Goal: Information Seeking & Learning: Learn about a topic

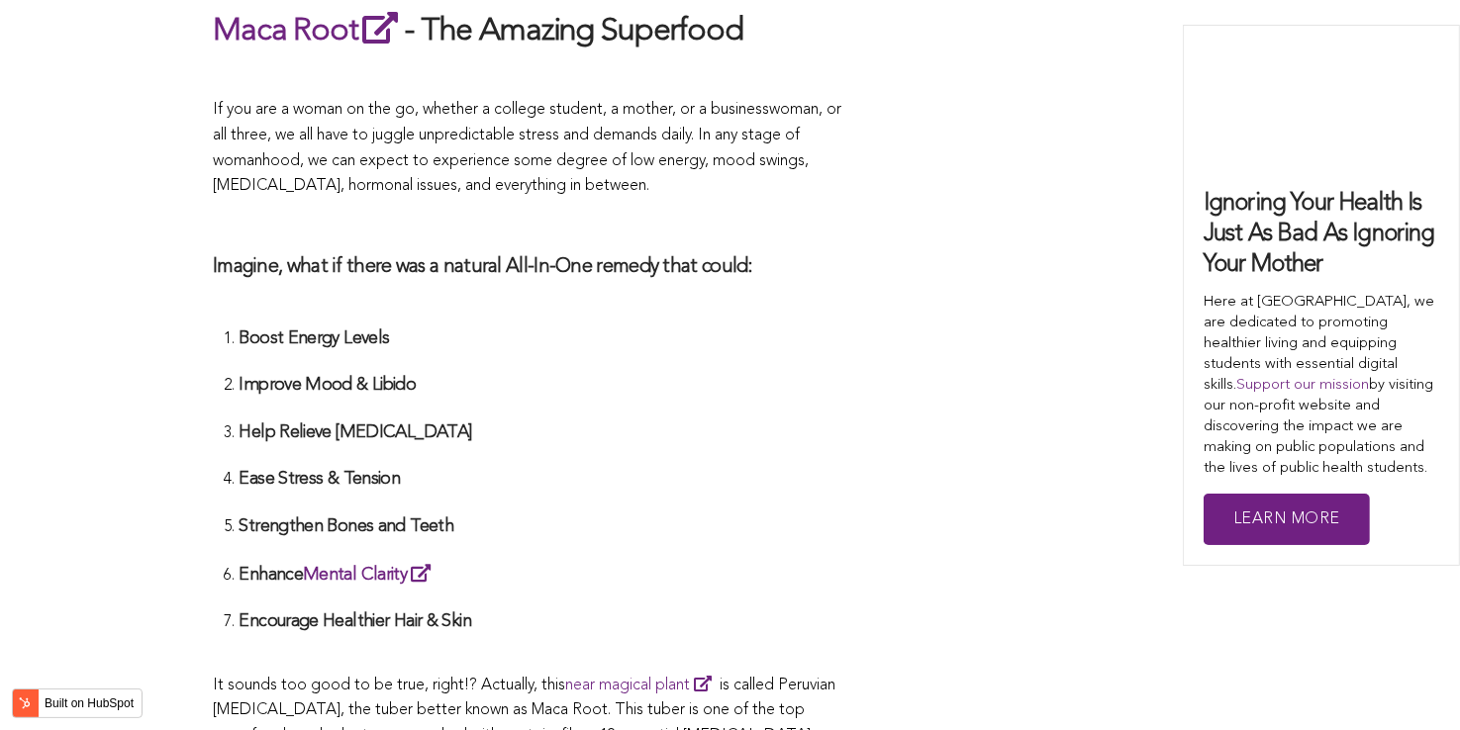
scroll to position [5488, 0]
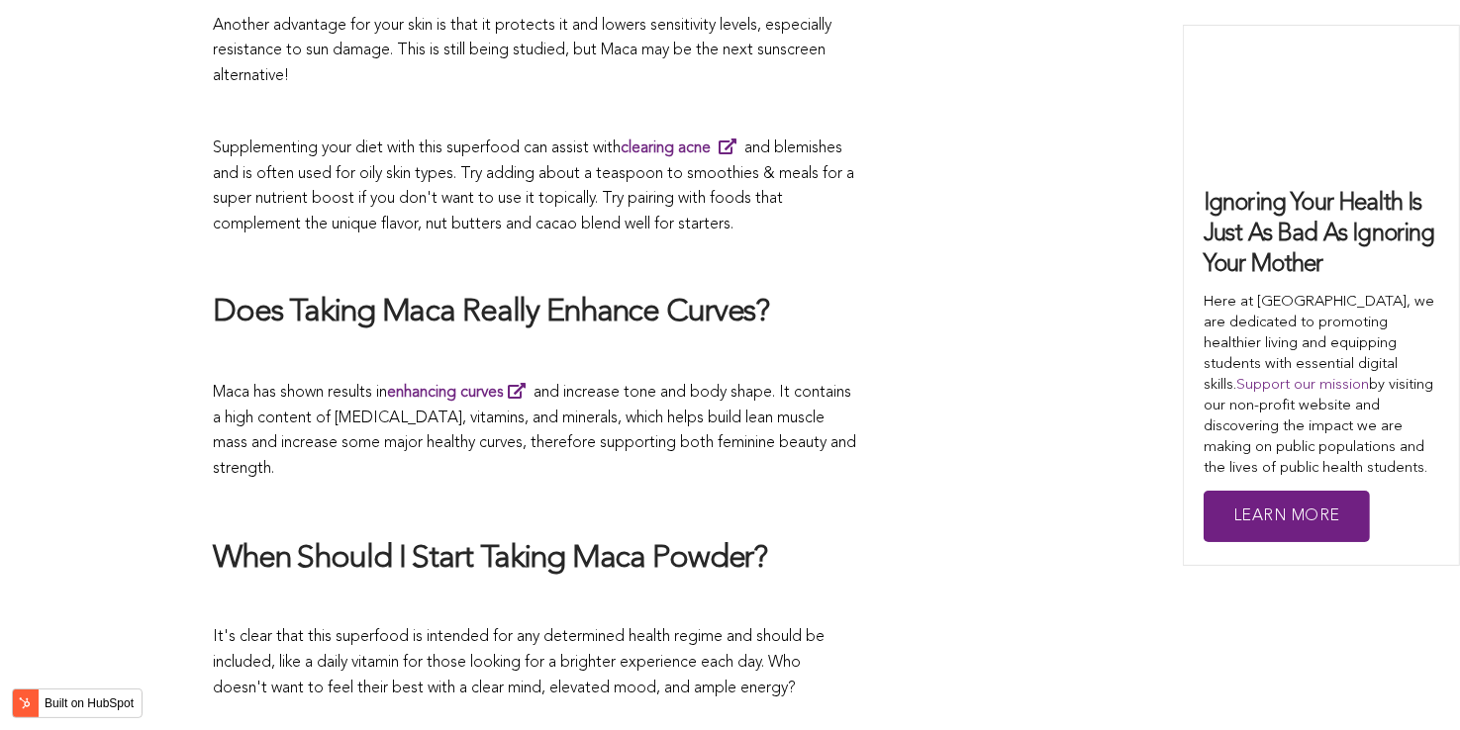
scroll to position [5419, 0]
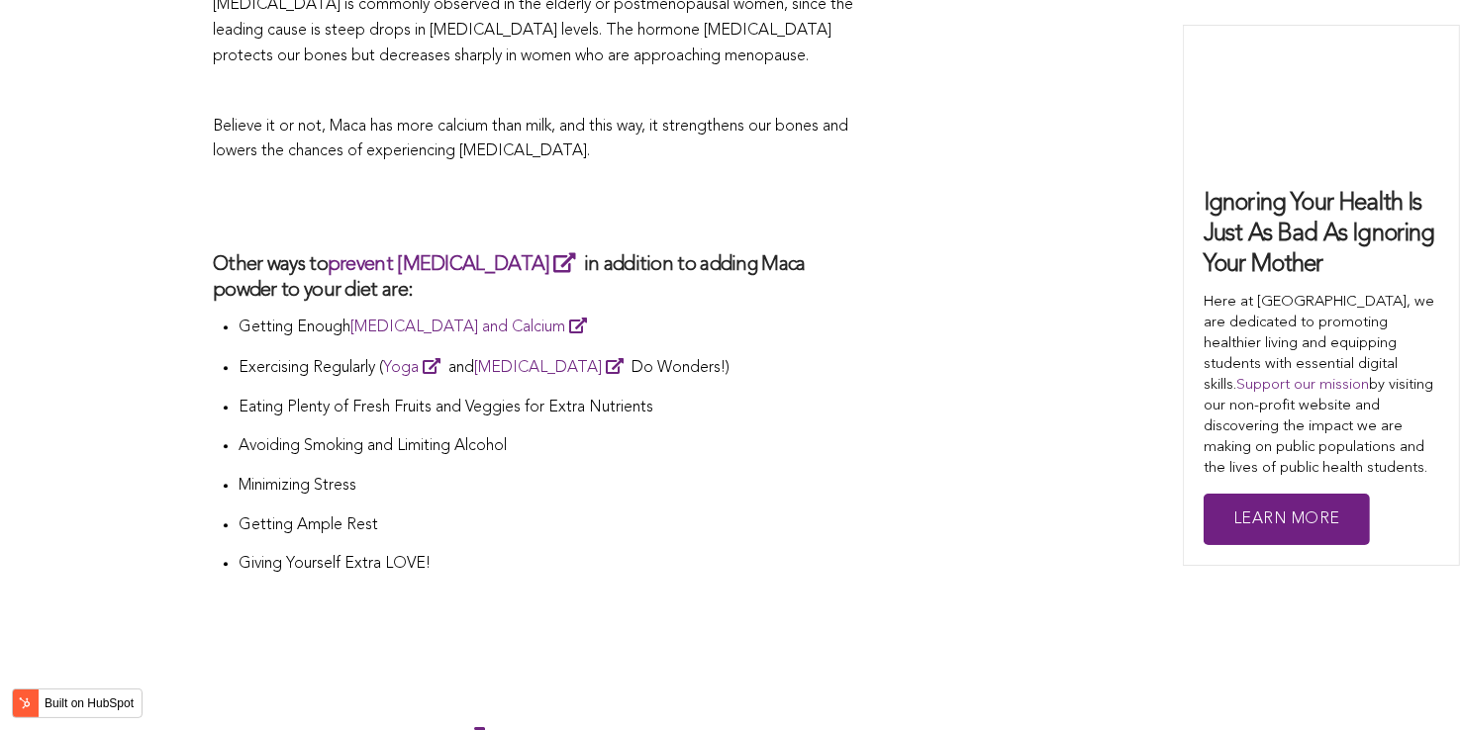
click at [759, 396] on li "Eating Plenty of Fresh Fruits and Veggies for Extra Nutrients" at bounding box center [546, 416] width 617 height 40
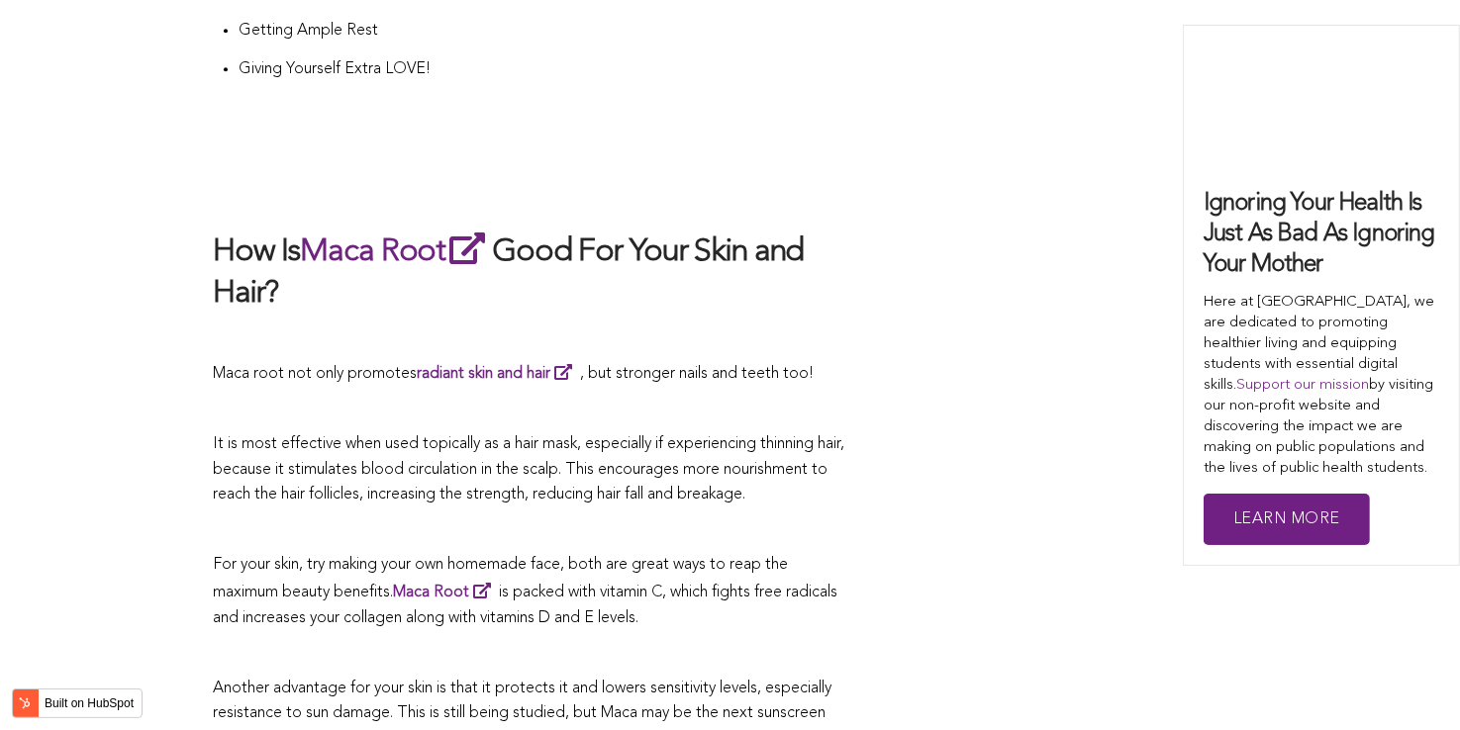
scroll to position [4522, 0]
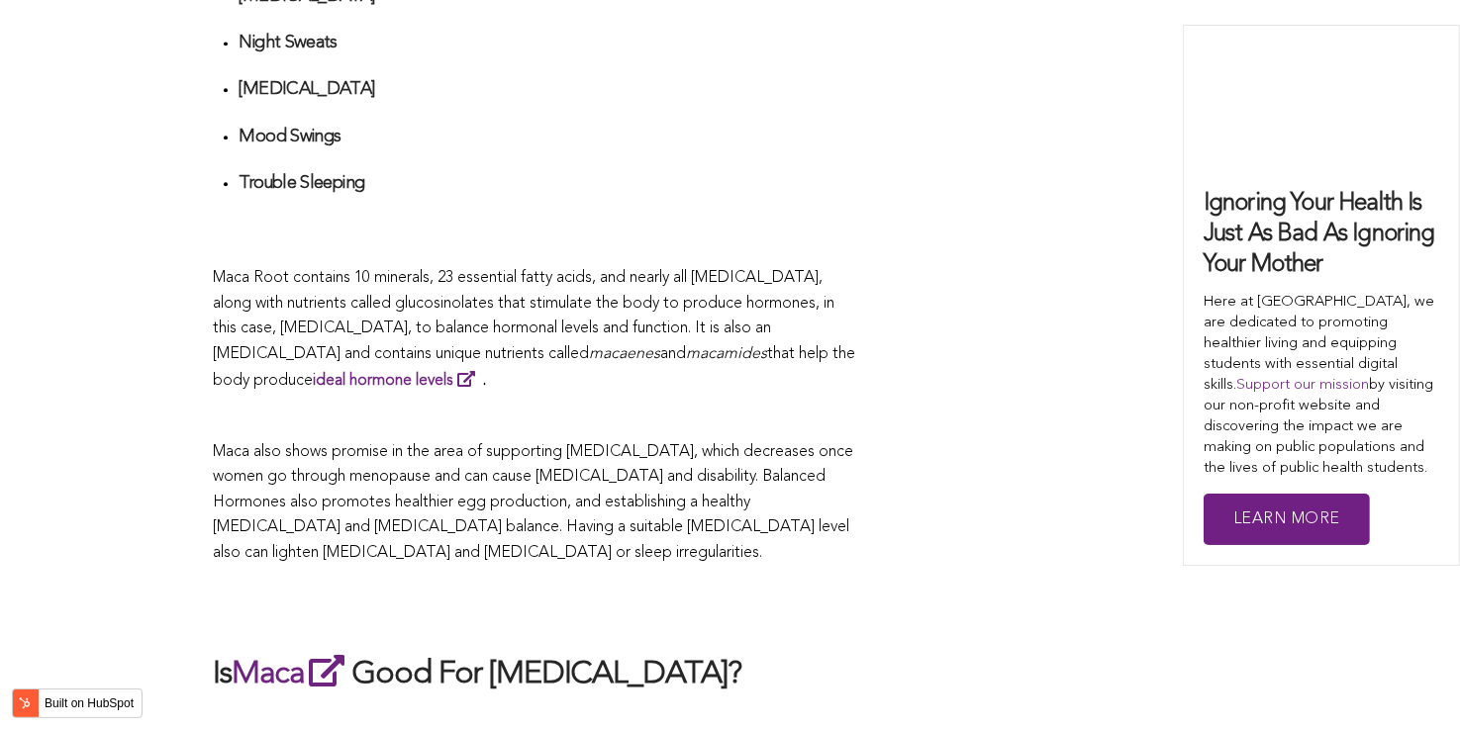
click at [696, 365] on p "Maca Root contains 10 minerals, 23 essential fatty acids, and nearly all [MEDIC…" at bounding box center [534, 330] width 643 height 129
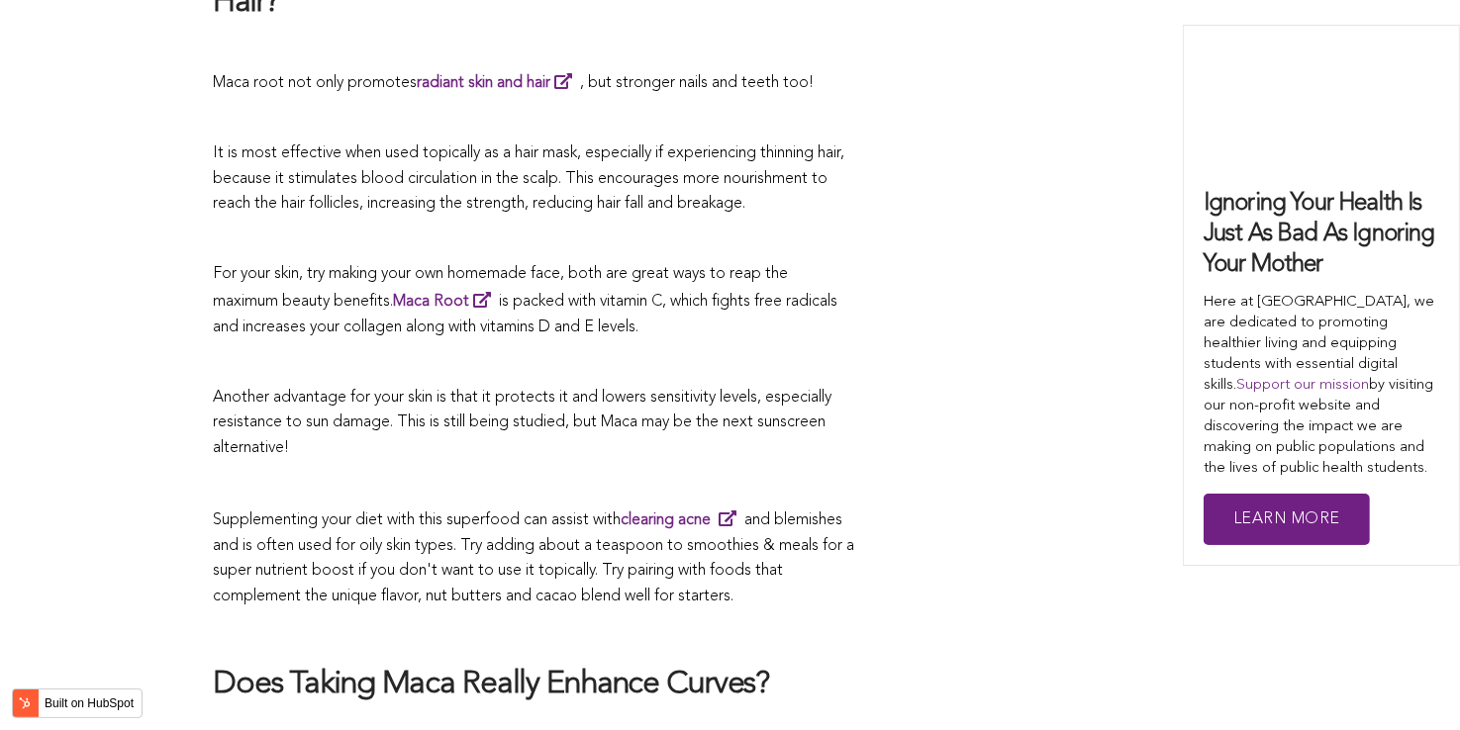
scroll to position [3671, 0]
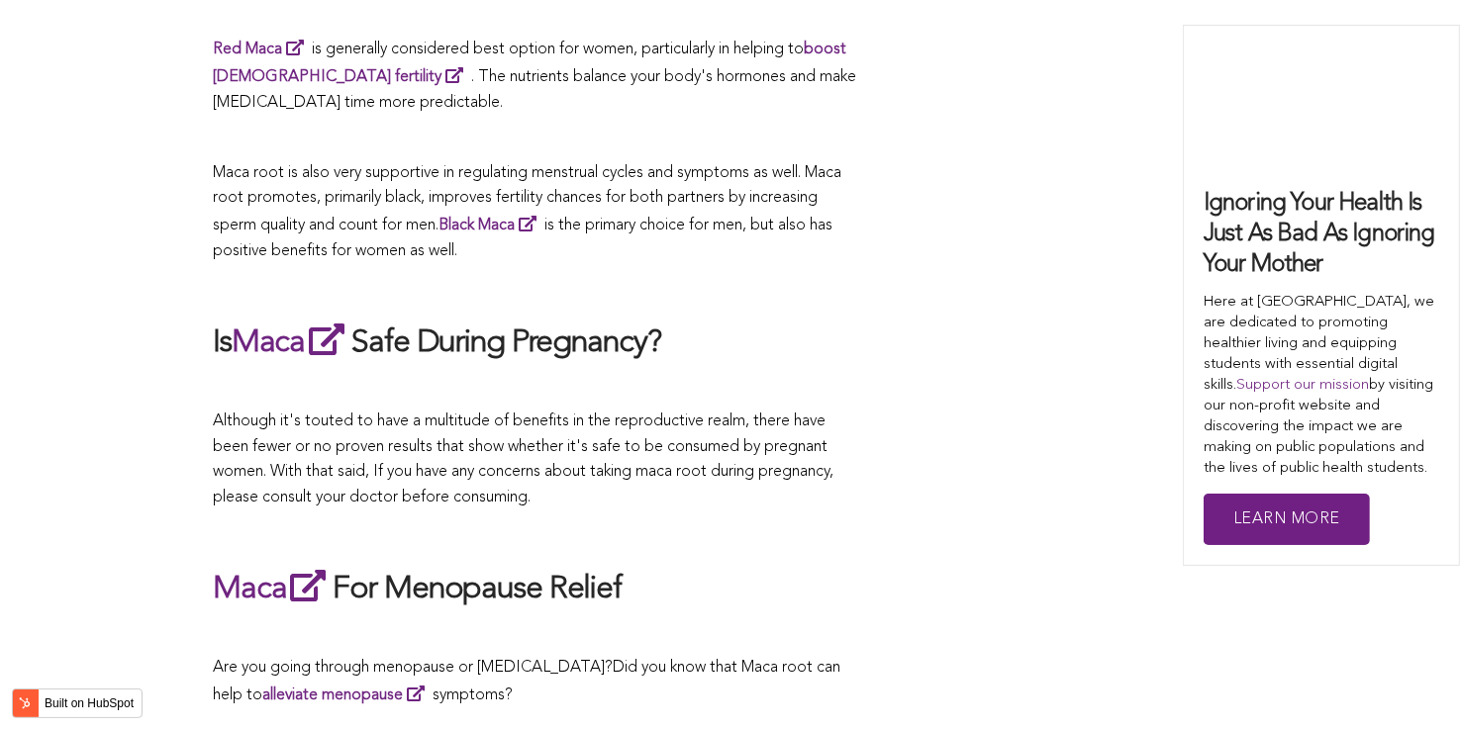
click at [871, 365] on div "CONTRIBUTORS [PERSON_NAME] Share this What Are The Health Benefits of Maca For …" at bounding box center [730, 651] width 1034 height 6999
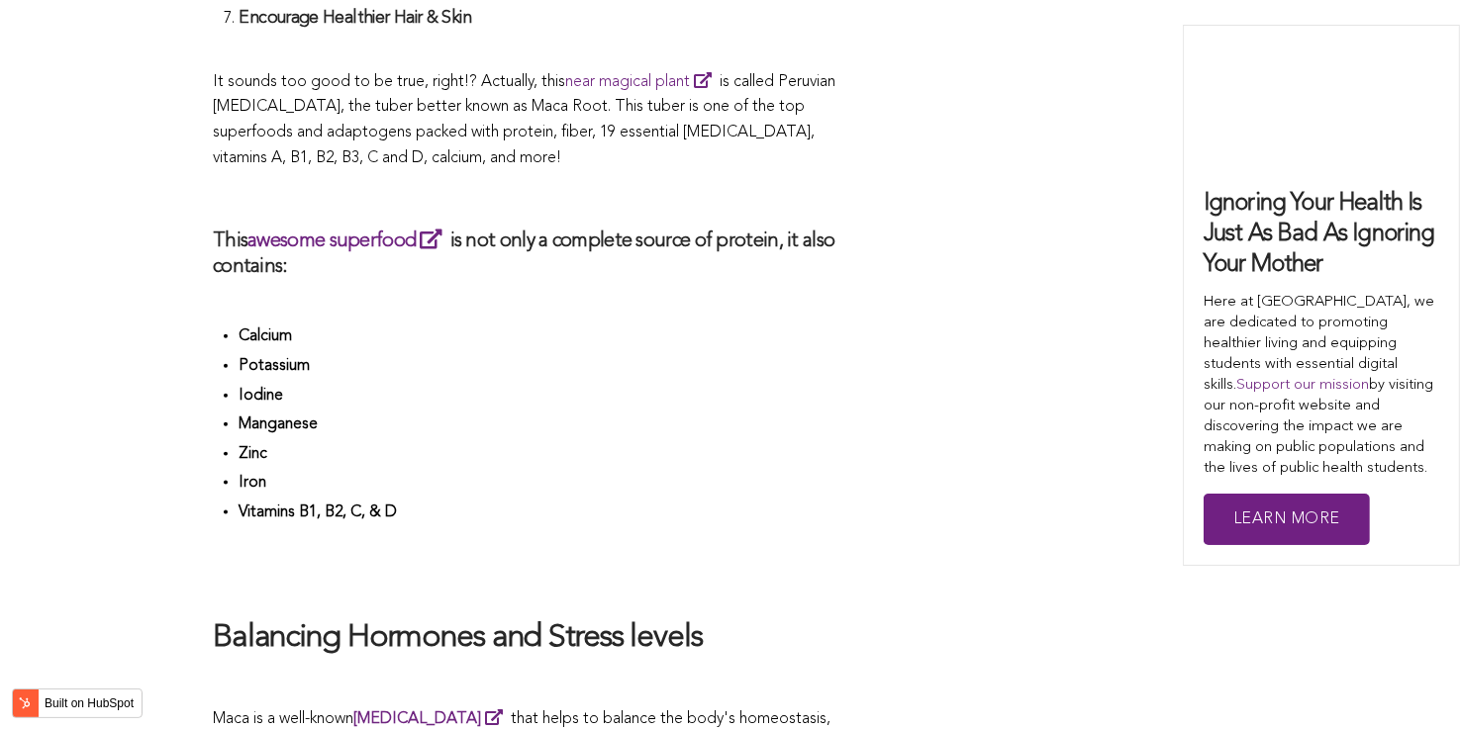
scroll to position [4425, 0]
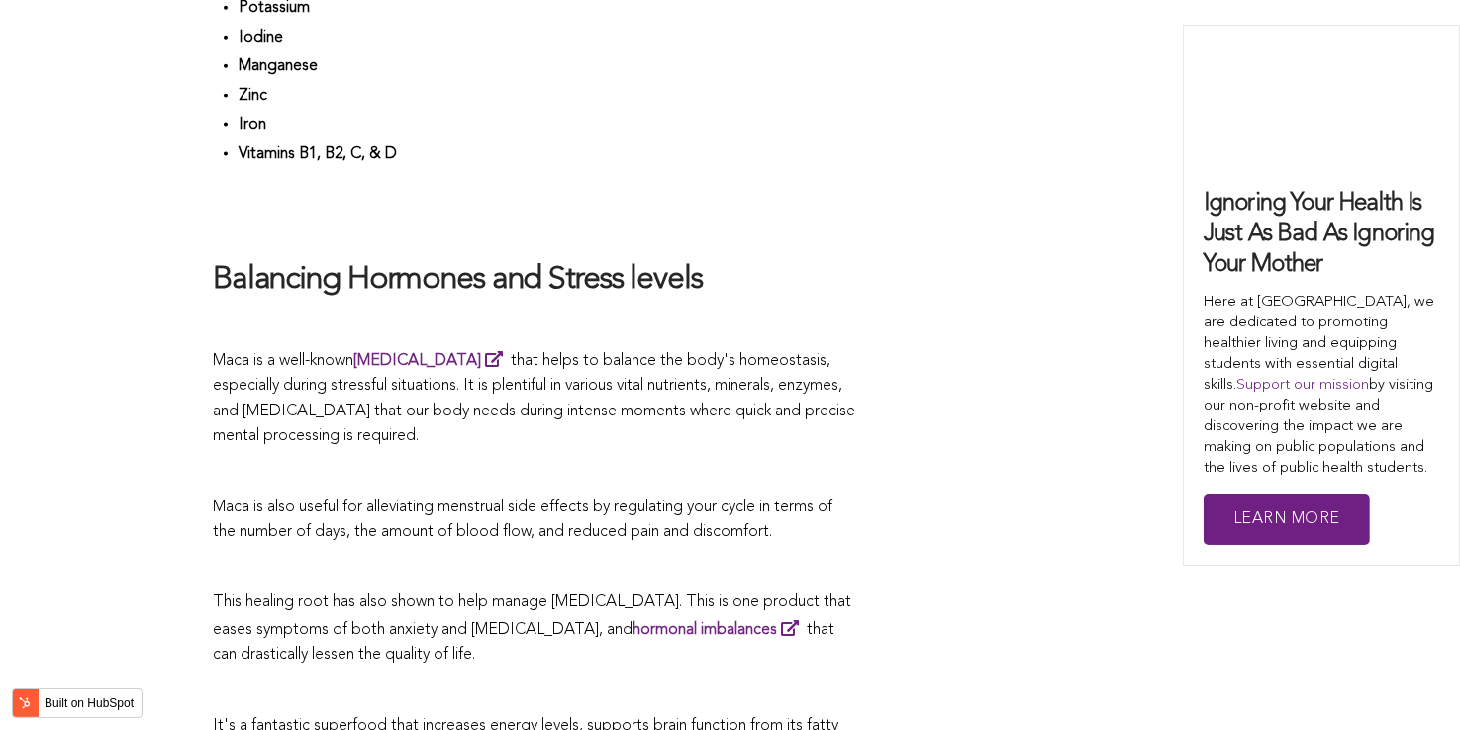
scroll to position [3177, 0]
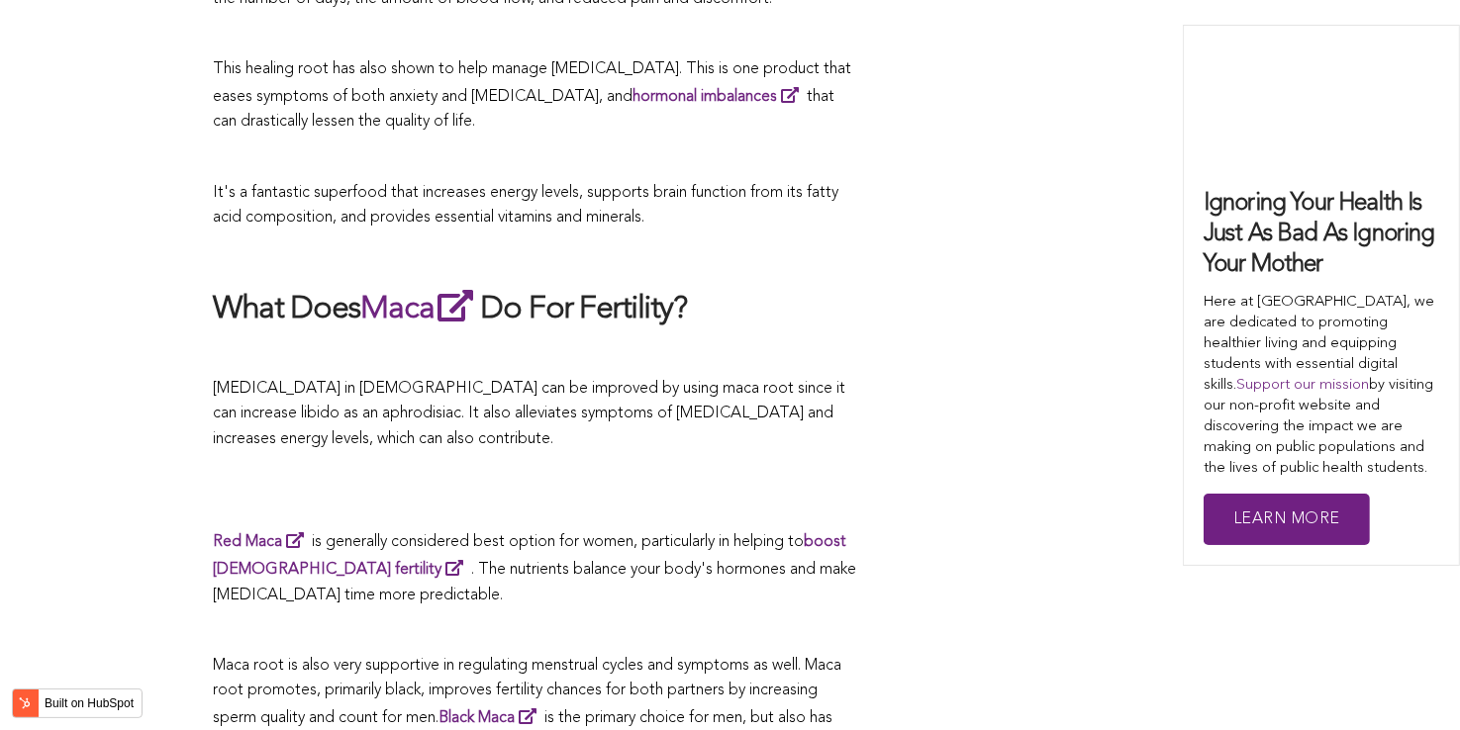
click at [848, 377] on p "[MEDICAL_DATA] in [DEMOGRAPHIC_DATA] can be improved by using maca root since i…" at bounding box center [534, 415] width 643 height 76
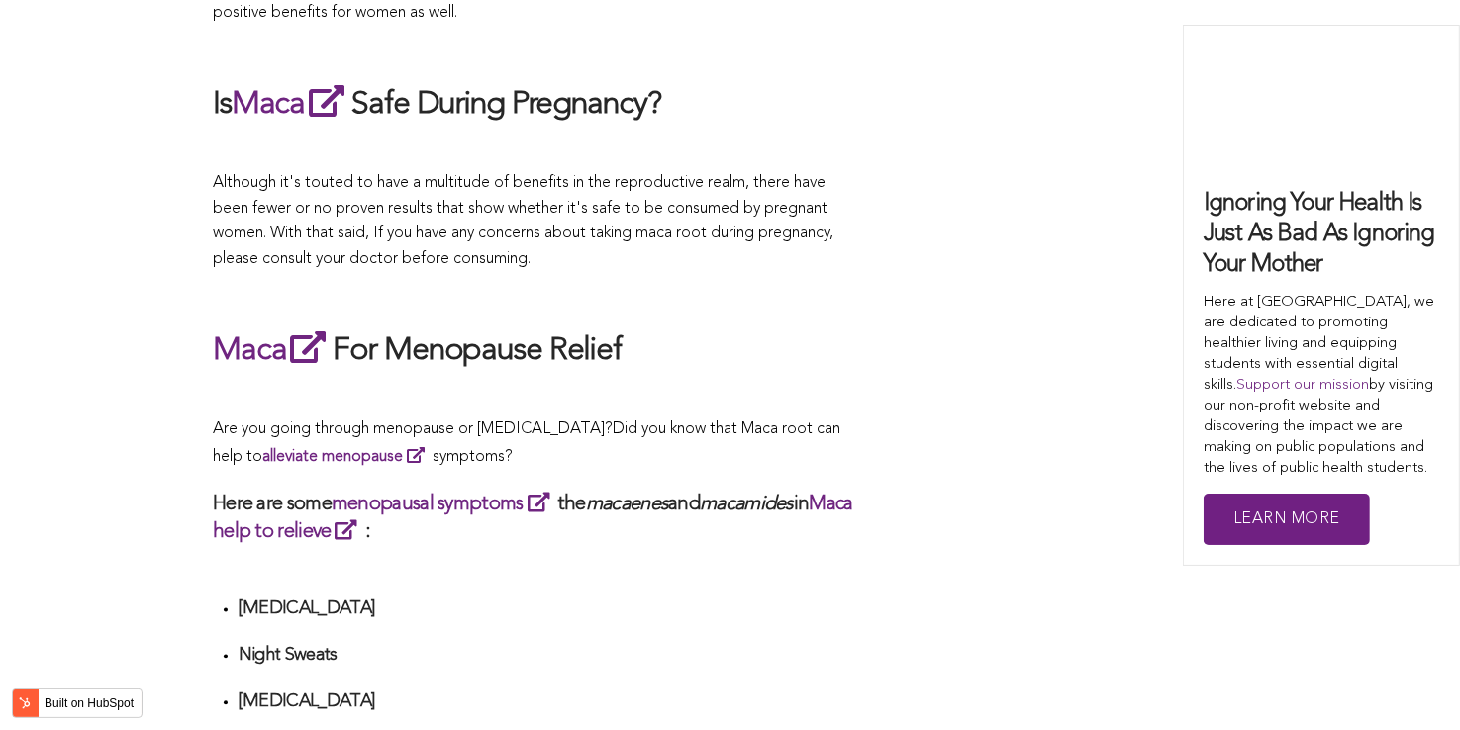
scroll to position [4572, 0]
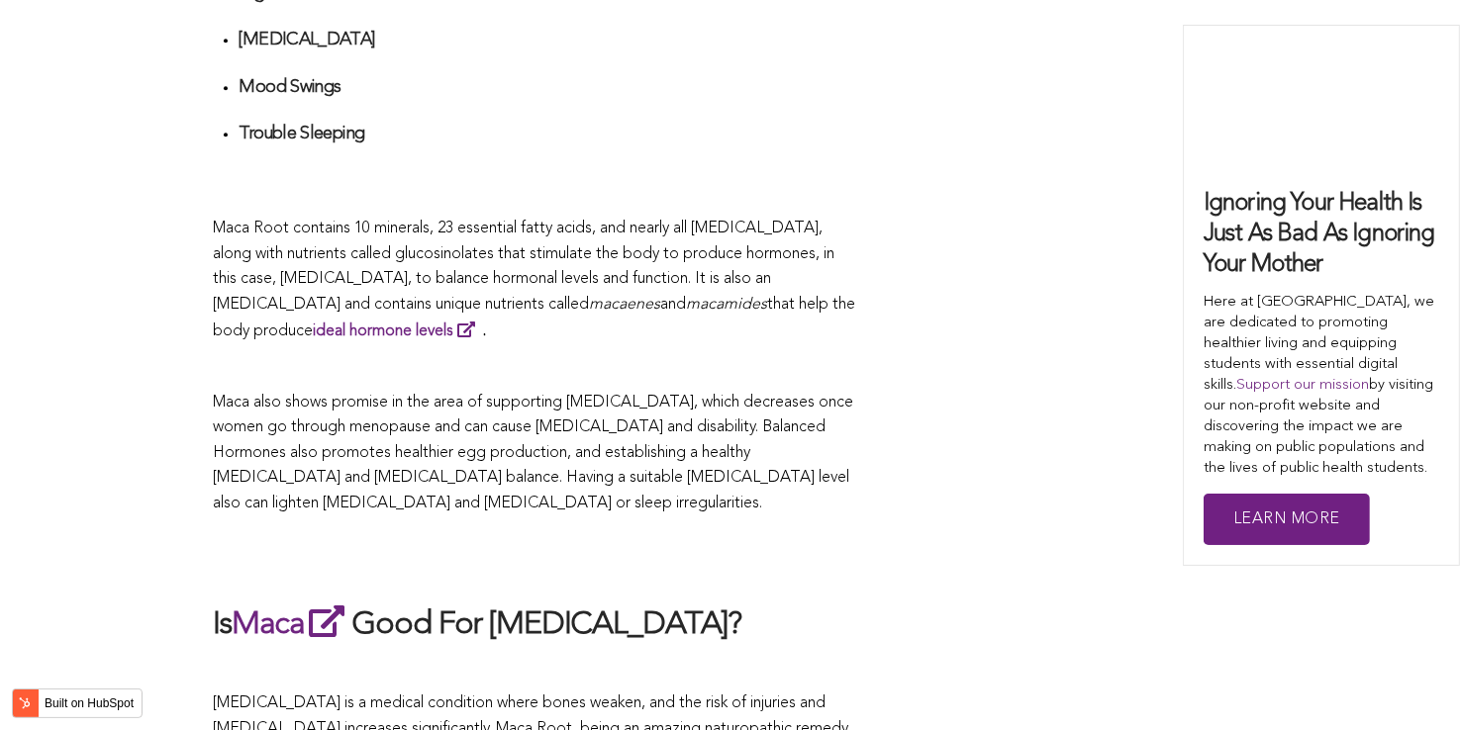
click at [713, 395] on span "Maca also shows promise in the area of supporting [MEDICAL_DATA], which decreas…" at bounding box center [533, 453] width 640 height 117
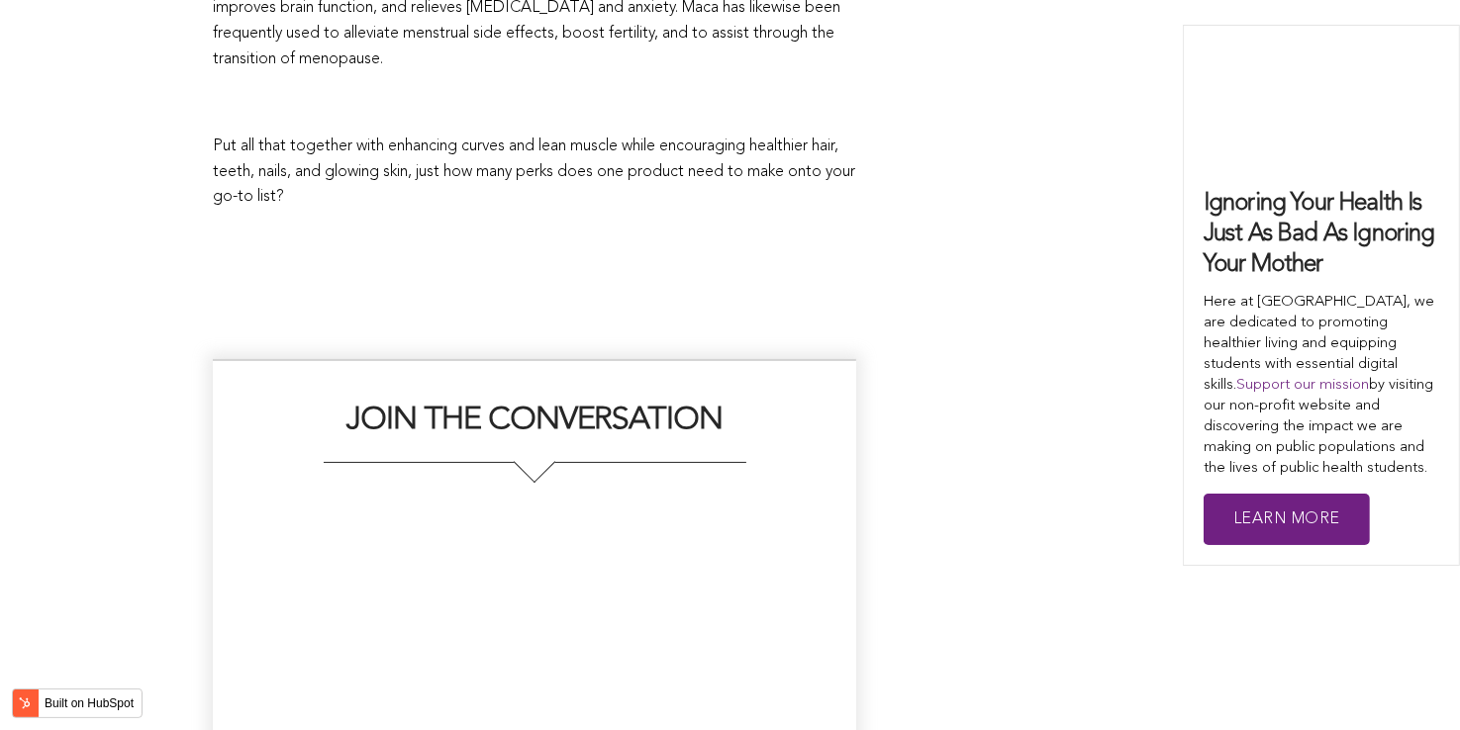
scroll to position [4861, 0]
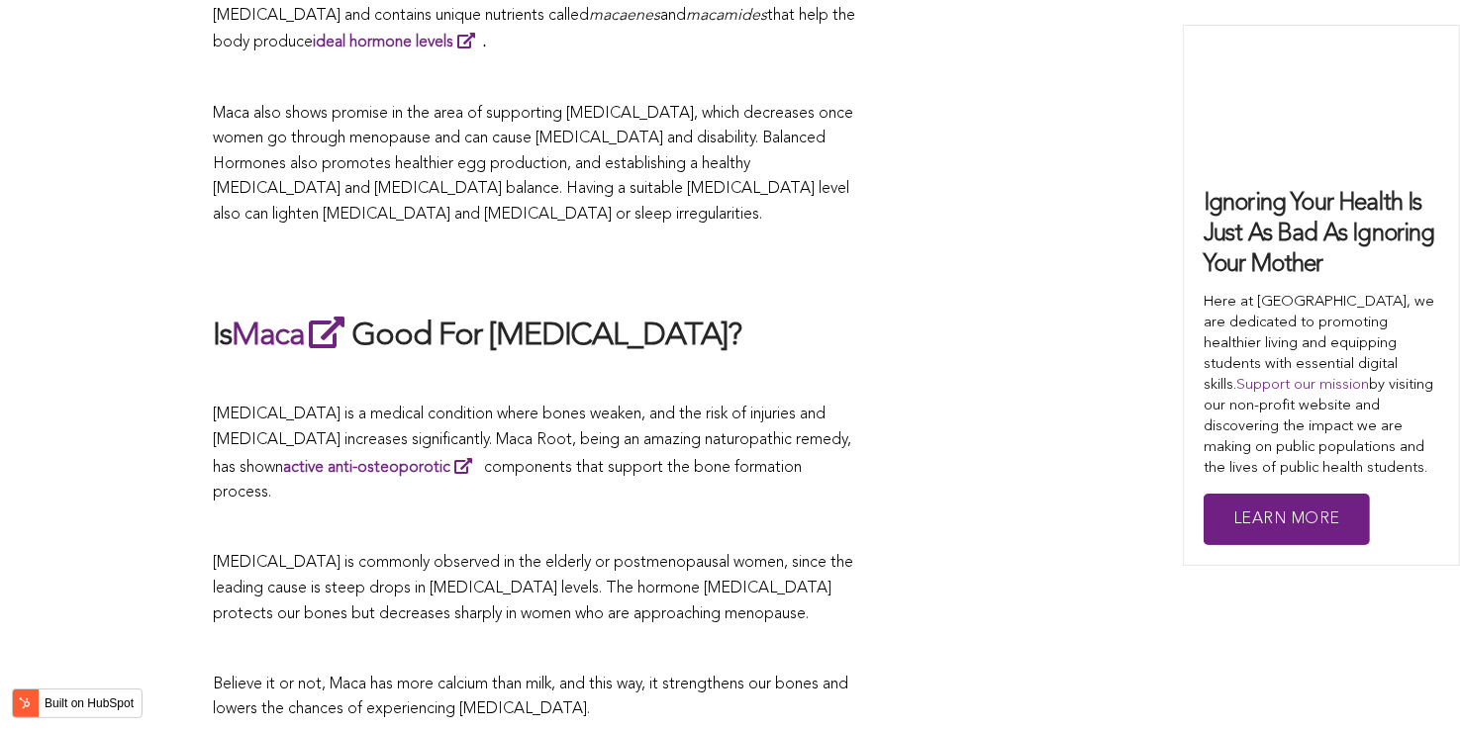
click at [734, 368] on p at bounding box center [534, 381] width 643 height 26
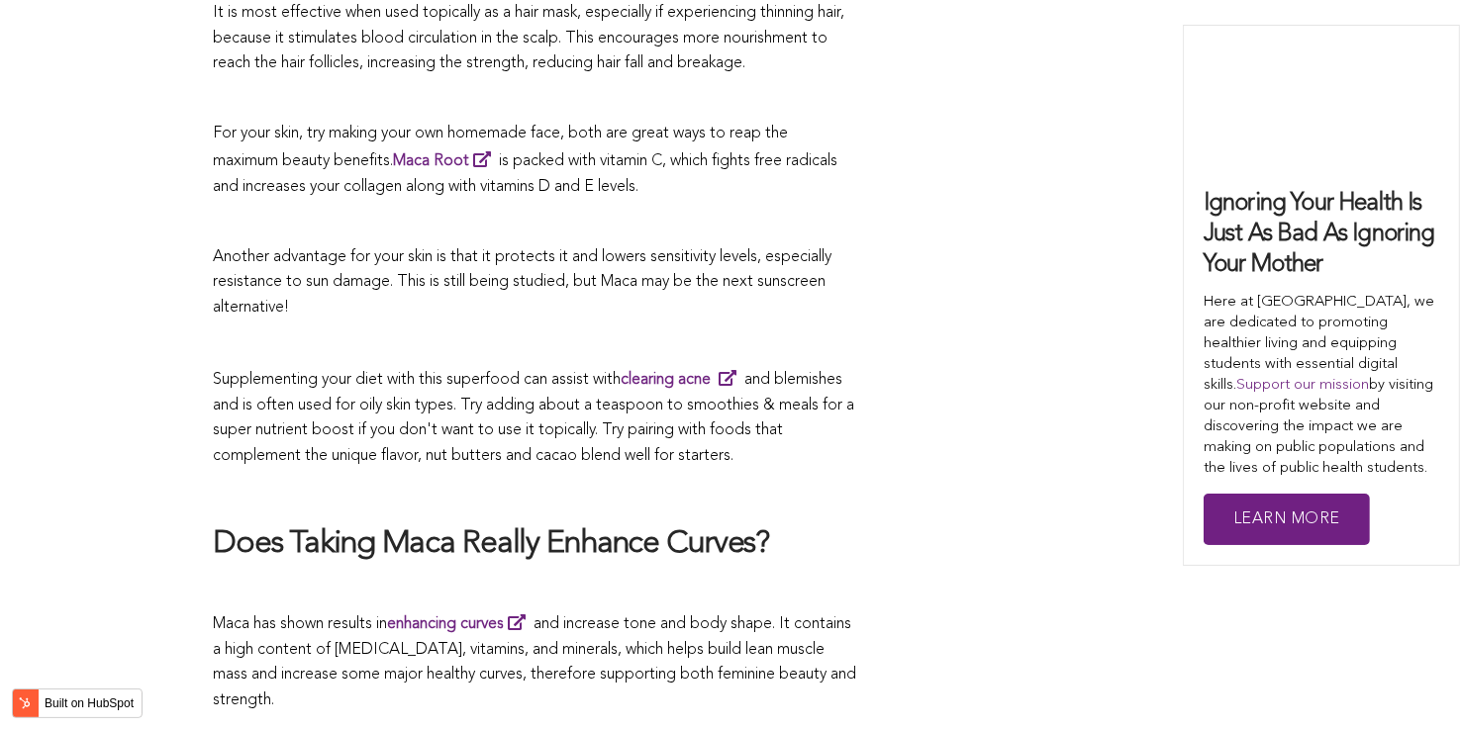
scroll to position [4642, 0]
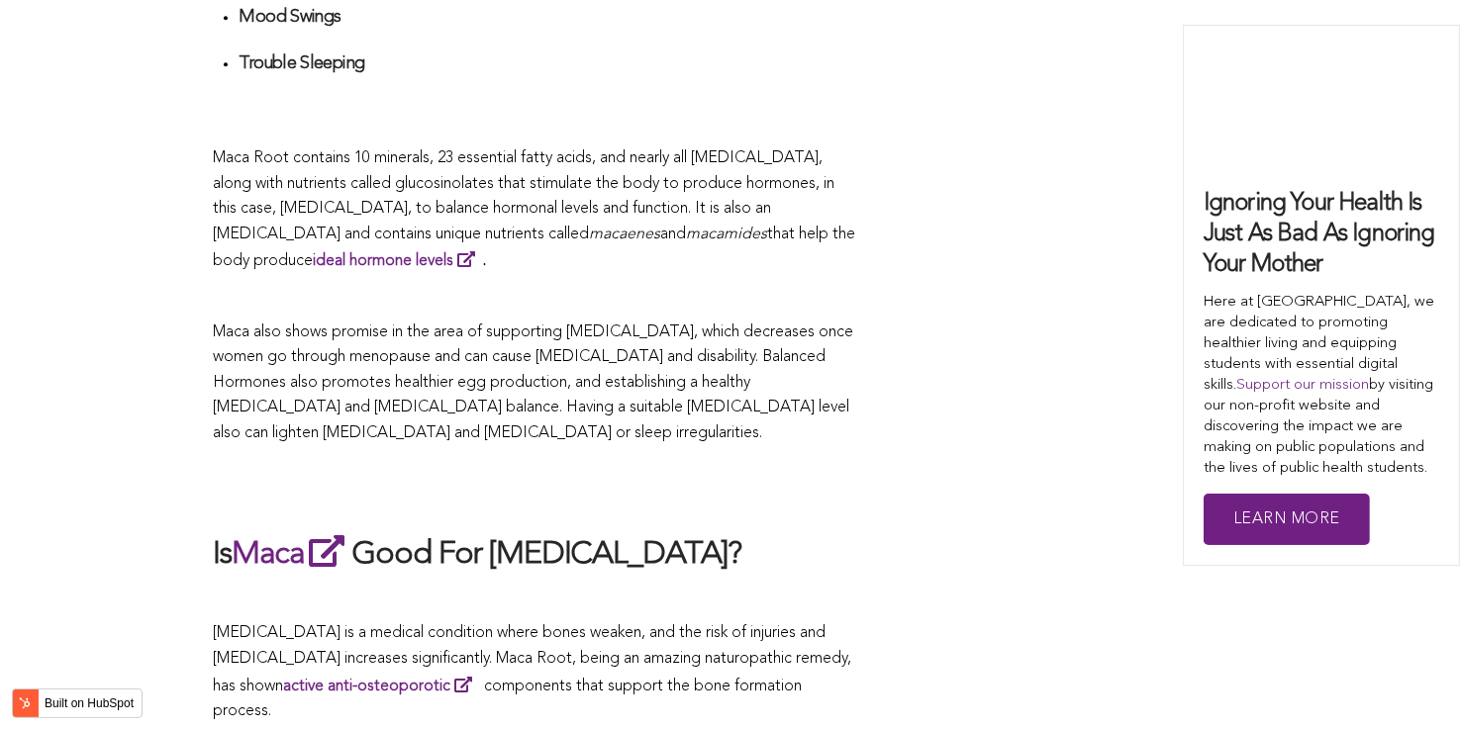
click at [709, 365] on span "Maca also shows promise in the area of supporting [MEDICAL_DATA], which decreas…" at bounding box center [533, 383] width 640 height 117
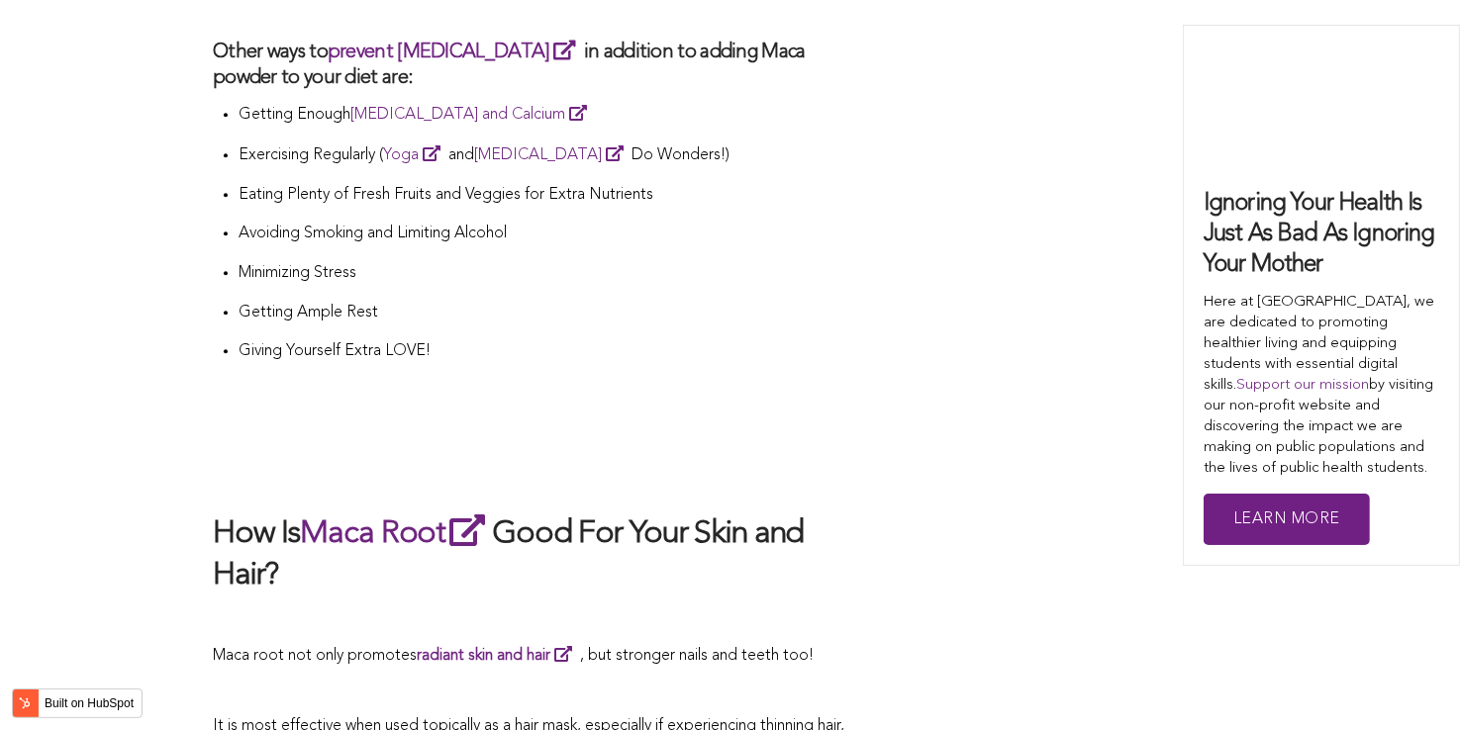
scroll to position [5245, 0]
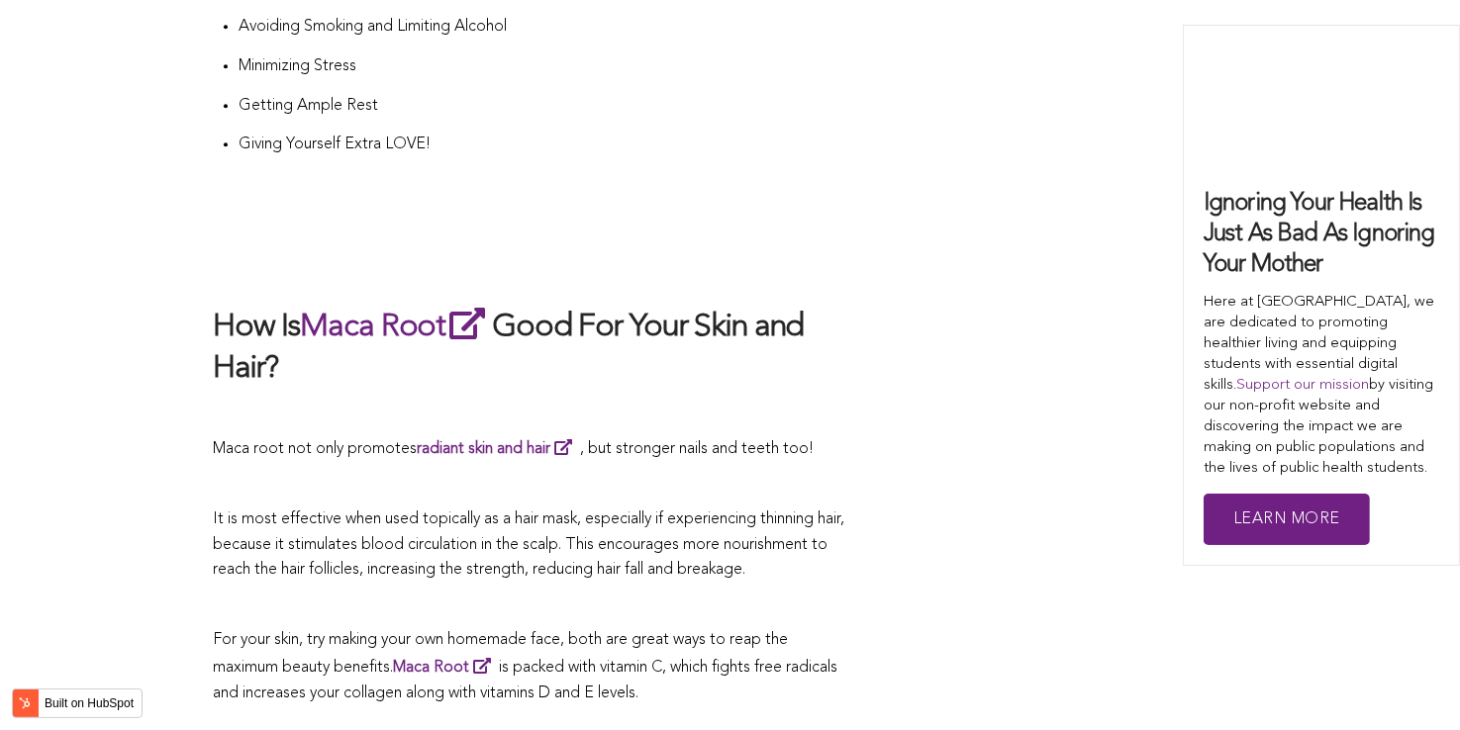
scroll to position [6372, 0]
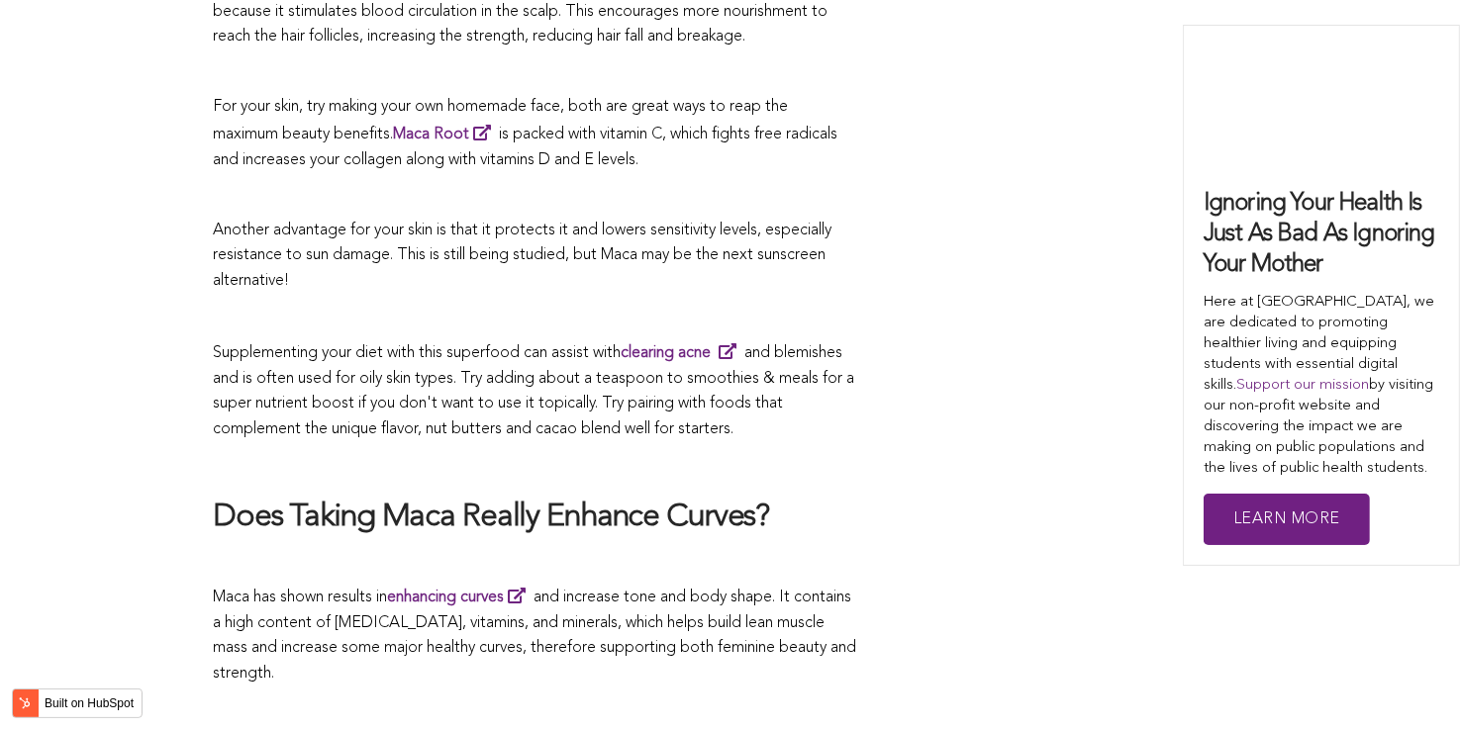
click at [650, 365] on span "Supplementing your diet with this superfood can assist with clearing acne and b…" at bounding box center [533, 391] width 641 height 92
